Goal: Entertainment & Leisure: Consume media (video, audio)

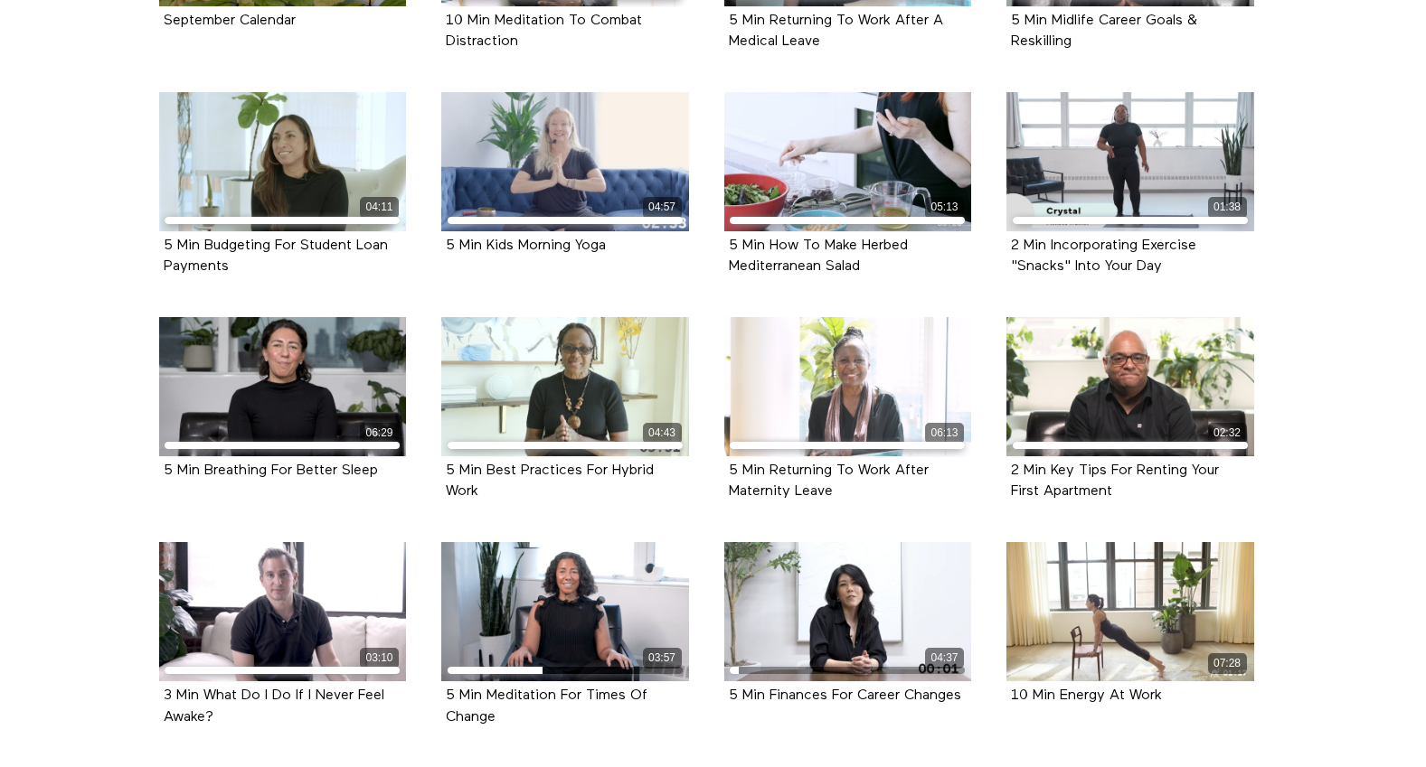
scroll to position [730, 0]
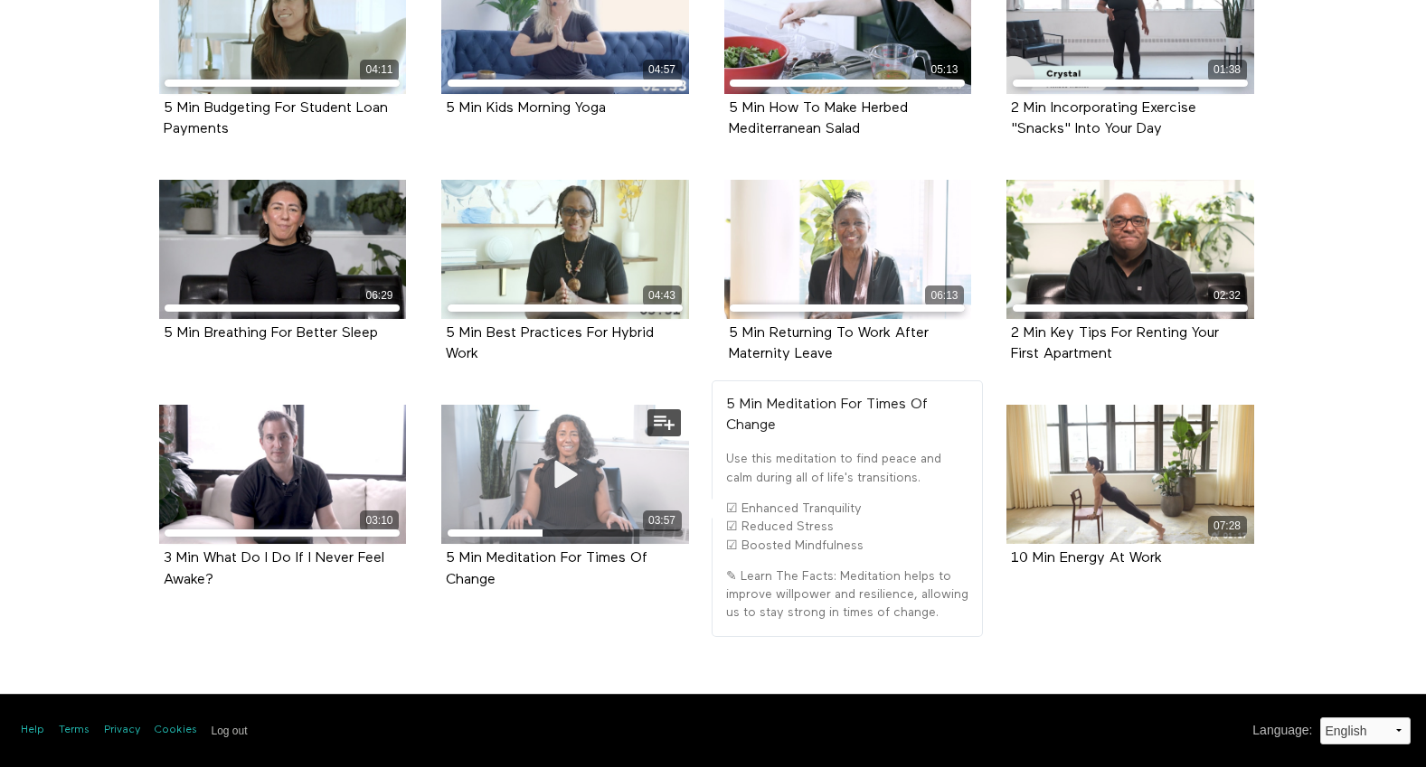
click at [591, 474] on icon at bounding box center [565, 475] width 54 height 32
